Goal: Information Seeking & Learning: Check status

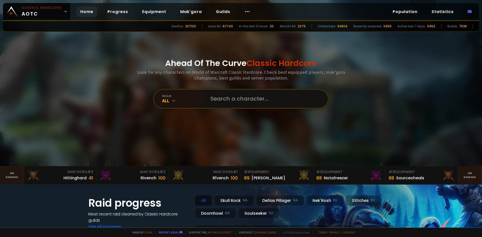
click at [225, 102] on input "text" at bounding box center [264, 99] width 114 height 18
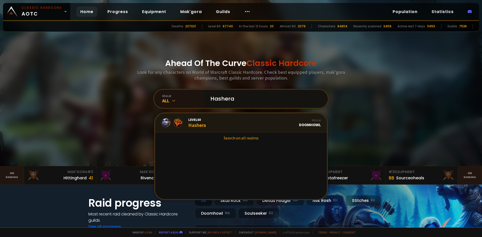
type input "Hashera"
click at [209, 122] on link "Level 60 Hashera Realm Doomhowl" at bounding box center [241, 122] width 172 height 19
